Goal: Information Seeking & Learning: Learn about a topic

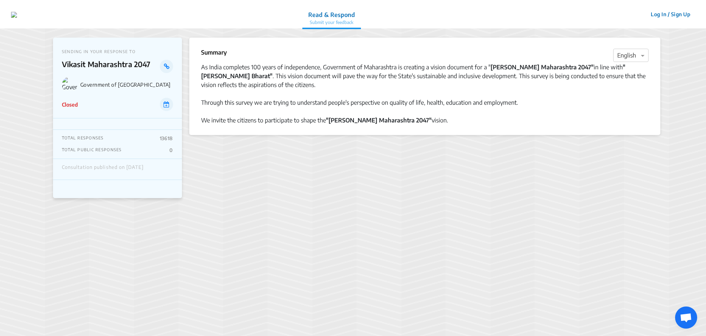
drag, startPoint x: 57, startPoint y: 104, endPoint x: 129, endPoint y: 167, distance: 95.5
click at [105, 118] on div "SENDING IN YOUR RESPONSE TO [PERSON_NAME] [GEOGRAPHIC_DATA] 2047 Government of …" at bounding box center [117, 78] width 129 height 81
drag, startPoint x: 98, startPoint y: 146, endPoint x: 200, endPoint y: 176, distance: 106.2
click at [193, 176] on div "SENDING IN YOUR RESPONSE TO Vikasit Maharashtra 2047 Government of Maharashtra …" at bounding box center [353, 181] width 600 height 307
click at [280, 145] on section "Summary × English As India completes 100 years of independence, Government of M…" at bounding box center [424, 182] width 471 height 289
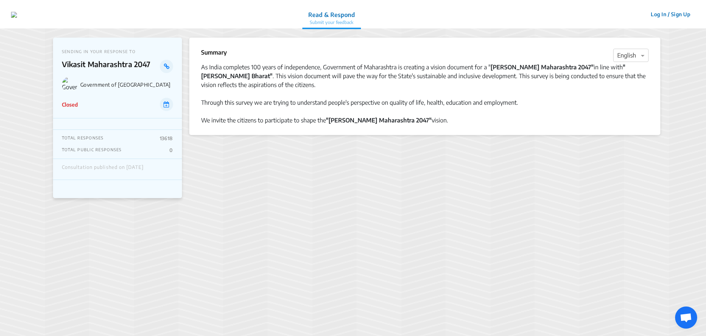
drag, startPoint x: 197, startPoint y: 52, endPoint x: 443, endPoint y: 134, distance: 259.4
click at [443, 134] on div "Summary × English As India completes 100 years of independence, Government of M…" at bounding box center [424, 86] width 471 height 97
click at [131, 80] on div "Government of [GEOGRAPHIC_DATA]" at bounding box center [117, 84] width 111 height 15
drag, startPoint x: 65, startPoint y: 88, endPoint x: 155, endPoint y: 56, distance: 95.8
click at [181, 84] on div "SENDING IN YOUR RESPONSE TO [PERSON_NAME] [GEOGRAPHIC_DATA] 2047 Government of …" at bounding box center [117, 78] width 129 height 81
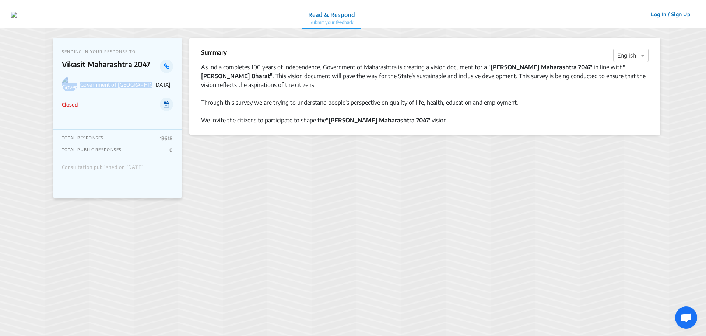
click at [167, 104] on icon at bounding box center [167, 104] width 6 height 6
click at [555, 97] on div at bounding box center [425, 93] width 448 height 9
click at [644, 61] on div "× English" at bounding box center [630, 55] width 35 height 13
click at [639, 96] on div "Marathi" at bounding box center [631, 98] width 35 height 15
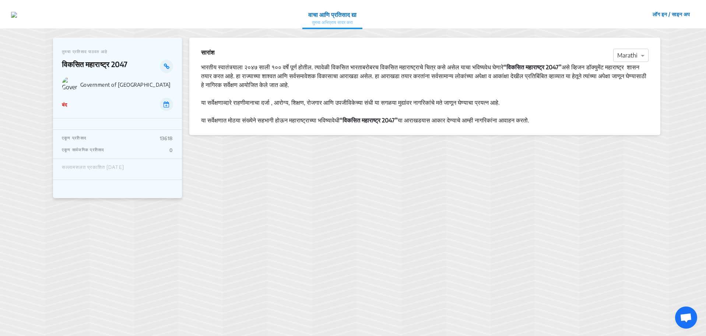
click at [666, 21] on div "लॉग इन / साइन अप नोंदणी" at bounding box center [671, 14] width 47 height 28
click at [666, 16] on button "लॉग इन / साइन अप" at bounding box center [671, 13] width 47 height 11
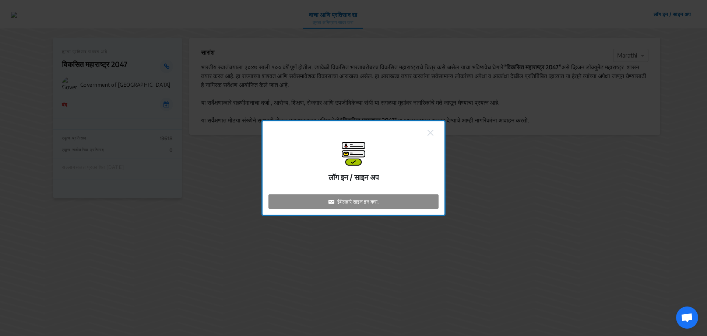
click at [424, 126] on div "लॉग इन / साइन अप ईमेलद्वारे साइन इन करा." at bounding box center [354, 167] width 182 height 93
click at [430, 137] on div "लॉग इन / साइन अप ईमेलद्वारे साइन इन करा." at bounding box center [354, 167] width 182 height 93
click at [430, 136] on button at bounding box center [431, 132] width 10 height 10
